Goal: Check status: Check status

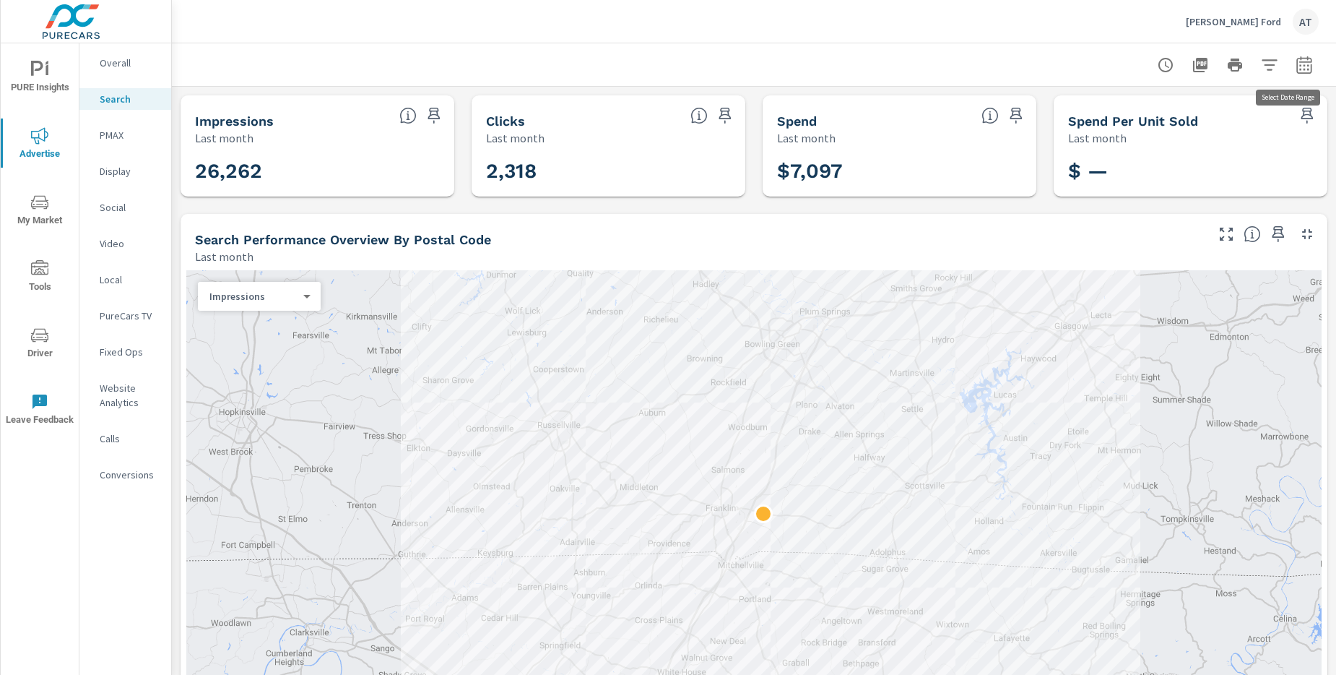
click at [1298, 76] on button "button" at bounding box center [1304, 65] width 29 height 29
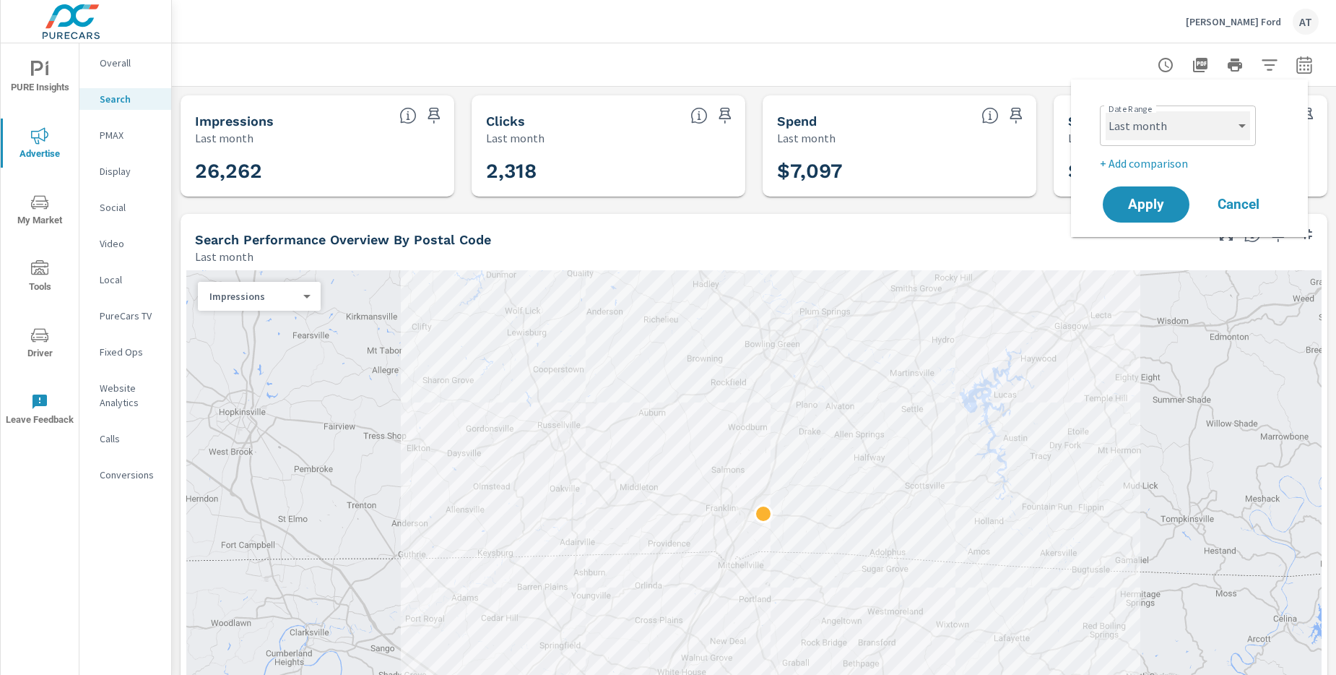
click at [1205, 121] on select "Custom [DATE] Last week Last 7 days Last 14 days Last 30 days Last 45 days Last…" at bounding box center [1178, 125] width 144 height 29
click at [1106, 111] on select "Custom [DATE] Last week Last 7 days Last 14 days Last 30 days Last 45 days Last…" at bounding box center [1178, 125] width 144 height 29
select select "Month to date"
click at [1157, 199] on span "Apply" at bounding box center [1146, 205] width 59 height 14
